Goal: Transaction & Acquisition: Purchase product/service

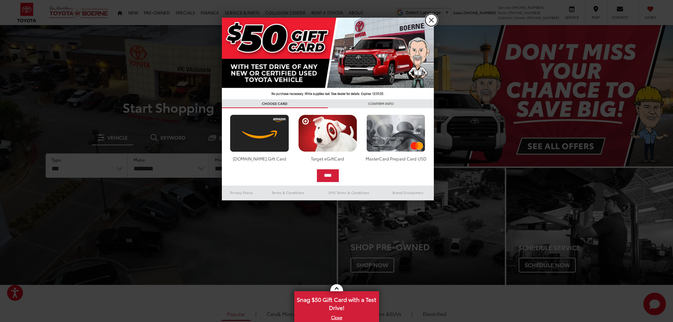
click at [433, 21] on link "X" at bounding box center [431, 20] width 12 height 12
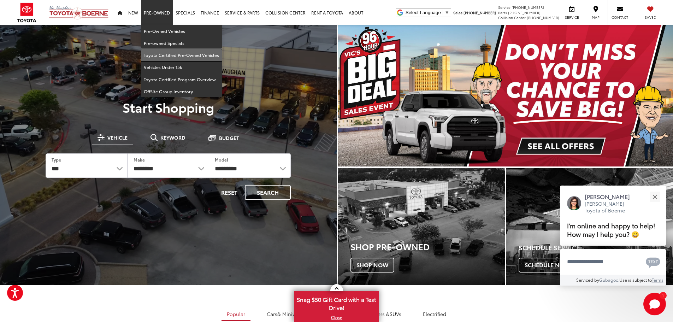
click at [165, 53] on link "Toyota Certified Pre-Owned Vehicles" at bounding box center [181, 55] width 81 height 12
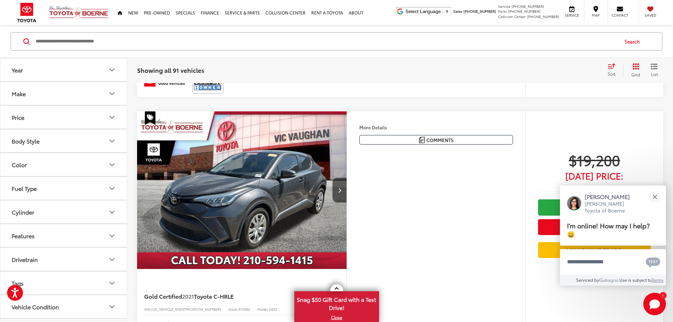
scroll to position [1409, 0]
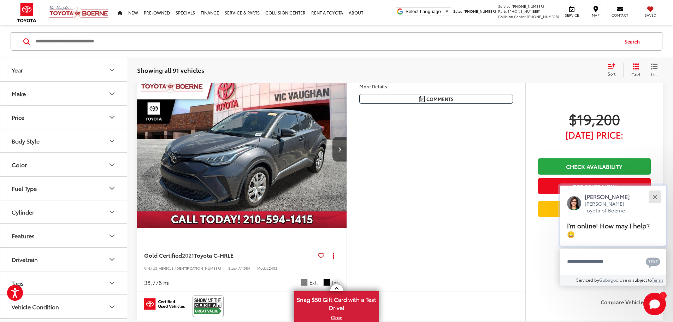
click at [652, 195] on button "Close" at bounding box center [654, 196] width 15 height 15
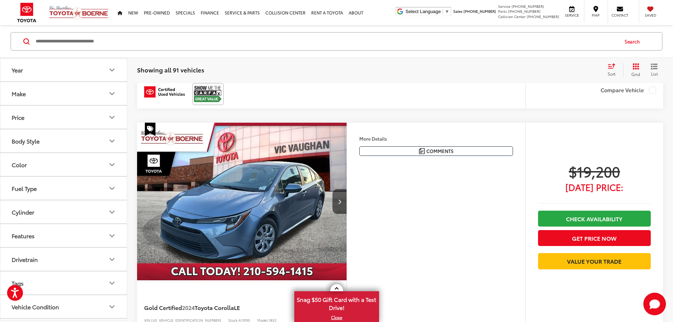
scroll to position [1621, 0]
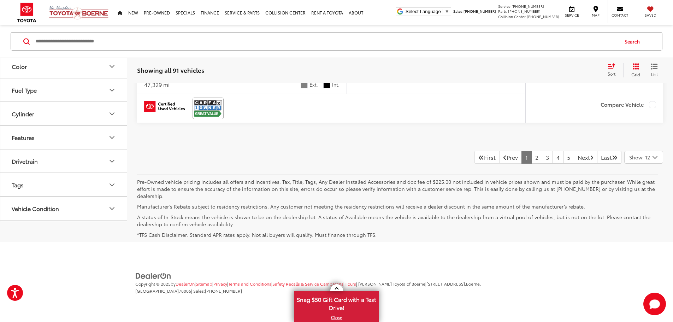
scroll to position [3701, 0]
click at [531, 163] on link "2" at bounding box center [536, 157] width 11 height 13
click at [542, 163] on link "3" at bounding box center [547, 157] width 11 height 13
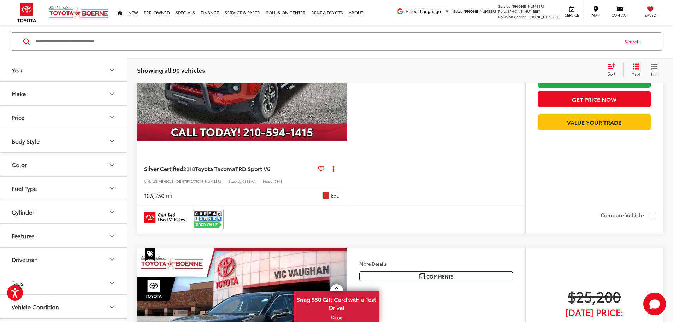
scroll to position [2515, 0]
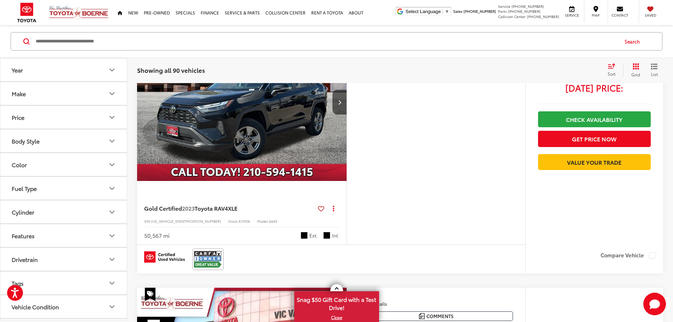
click at [79, 98] on button "Make" at bounding box center [63, 93] width 127 height 23
click at [85, 98] on button "Make" at bounding box center [63, 93] width 127 height 23
click at [77, 141] on button "Body Style" at bounding box center [63, 140] width 127 height 23
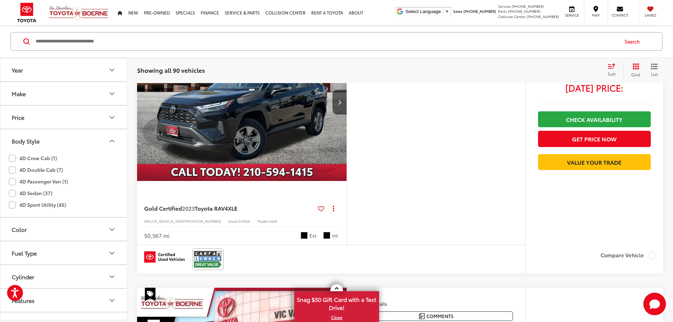
click at [77, 141] on button "Body Style" at bounding box center [63, 140] width 127 height 23
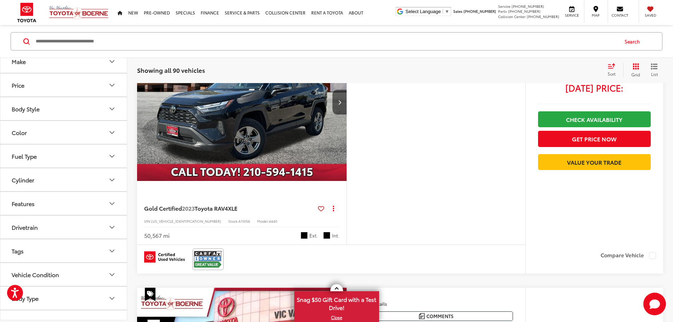
scroll to position [70, 0]
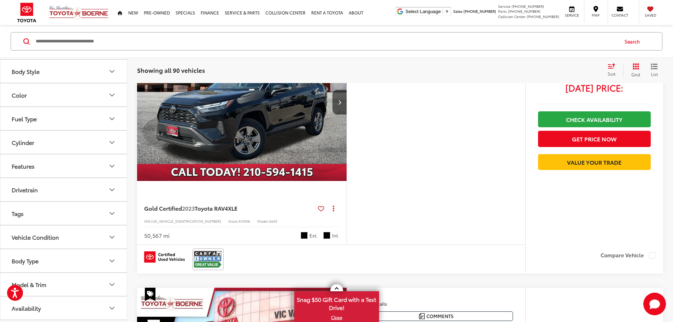
click at [85, 257] on button "Body Type" at bounding box center [63, 260] width 127 height 23
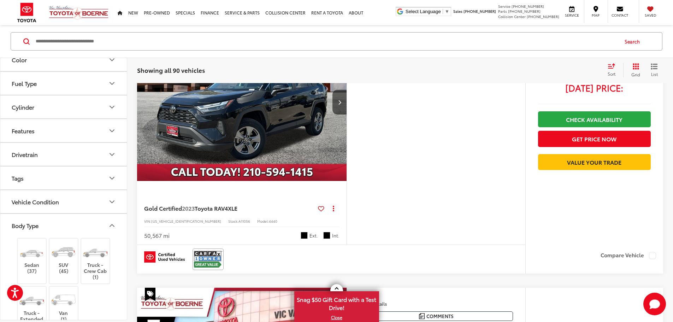
click at [107, 231] on button "Body Type" at bounding box center [63, 225] width 127 height 23
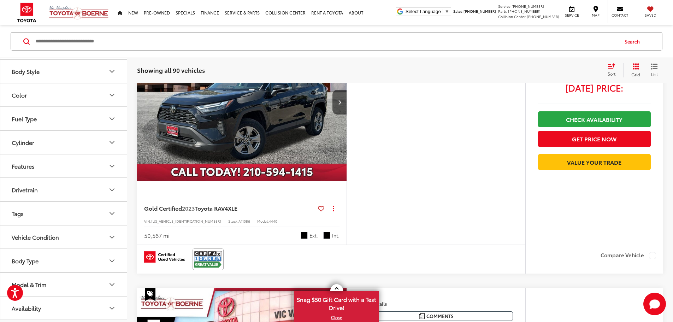
click at [100, 260] on button "Body Type" at bounding box center [63, 260] width 127 height 23
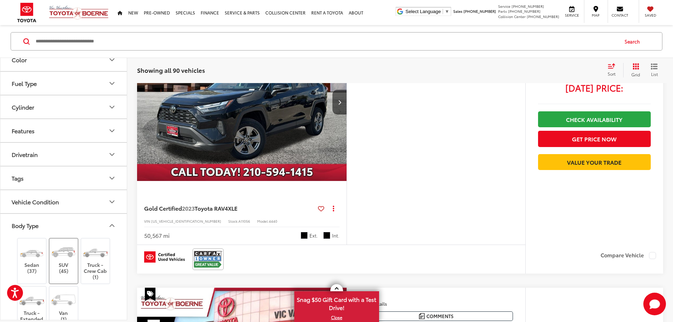
click at [60, 269] on label "SUV (45)" at bounding box center [63, 258] width 29 height 32
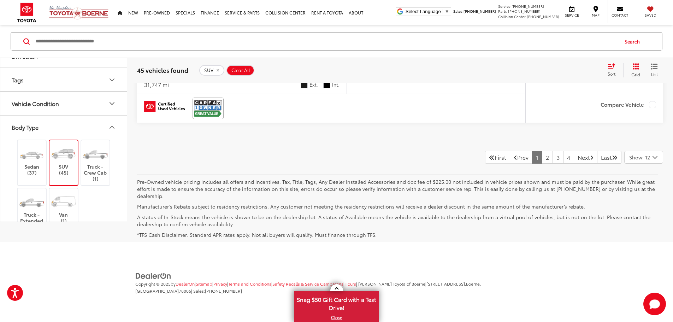
scroll to position [3609, 0]
click at [542, 163] on link "2" at bounding box center [547, 157] width 11 height 13
click at [552, 161] on link "3" at bounding box center [557, 157] width 11 height 13
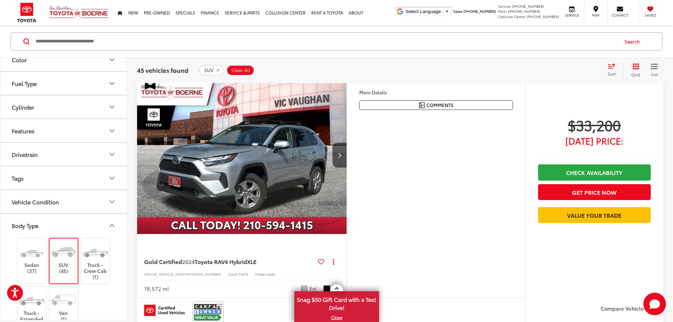
scroll to position [78, 0]
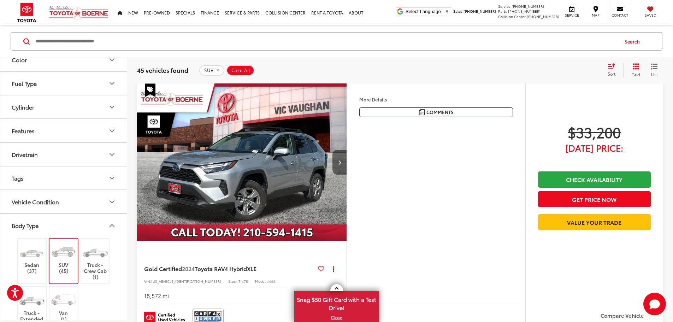
click at [346, 174] on button "Next image" at bounding box center [339, 162] width 14 height 25
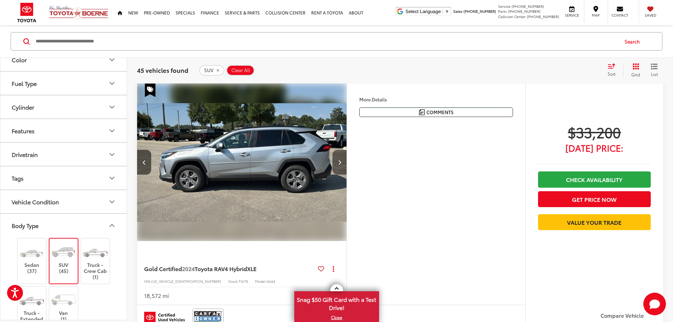
click at [346, 174] on button "Next image" at bounding box center [339, 162] width 14 height 25
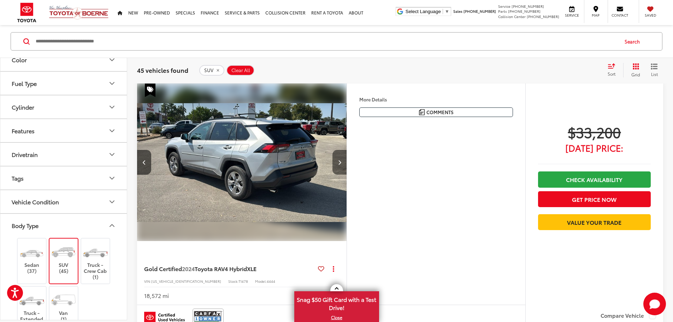
click at [346, 174] on button "Next image" at bounding box center [339, 162] width 14 height 25
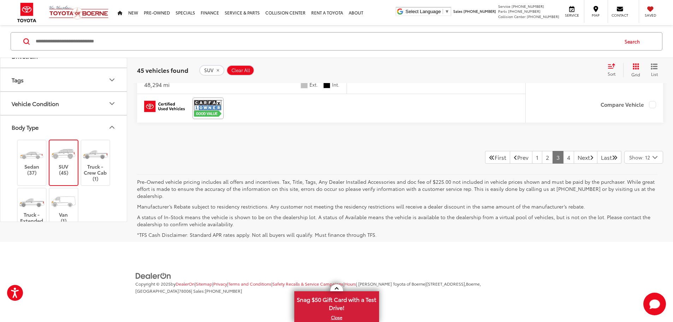
scroll to position [3433, 0]
